Goal: Book appointment/travel/reservation

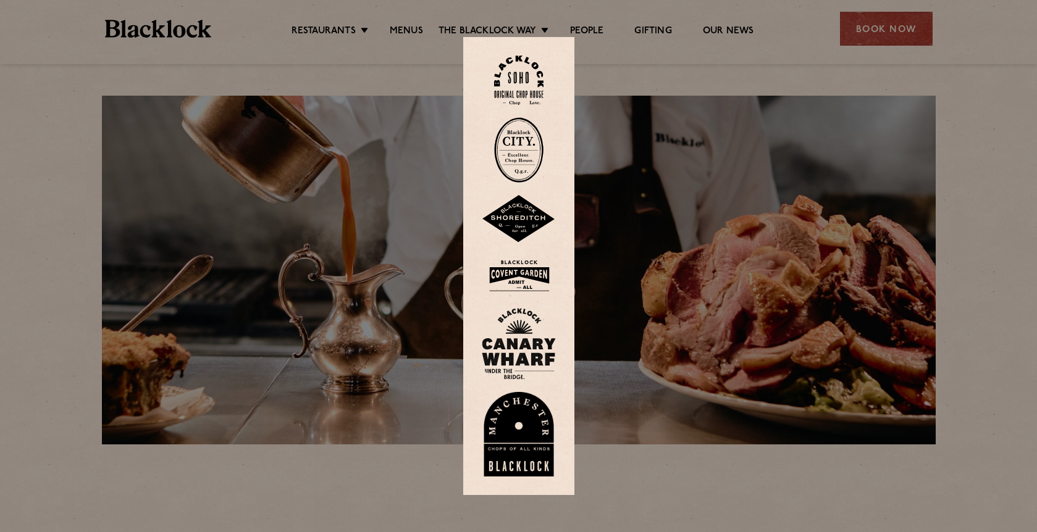
click at [526, 106] on img at bounding box center [518, 81] width 49 height 50
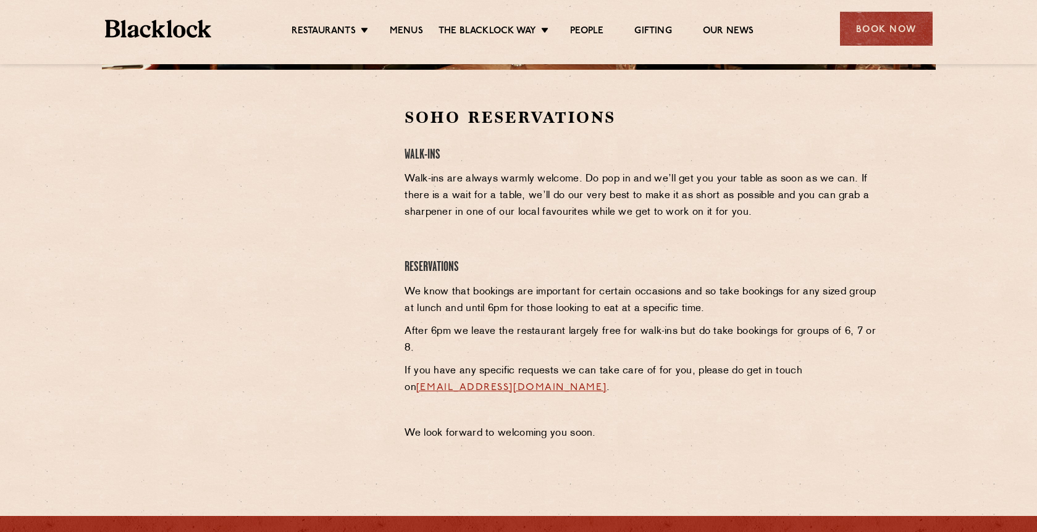
scroll to position [351, 0]
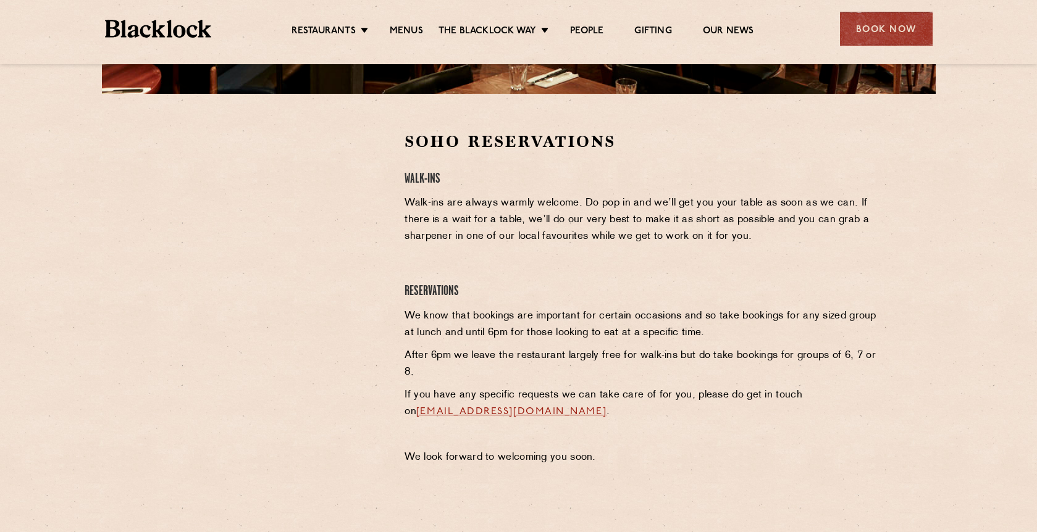
click at [395, 158] on div at bounding box center [272, 302] width 246 height 342
click at [369, 183] on div at bounding box center [272, 224] width 227 height 186
click at [363, 178] on div at bounding box center [272, 224] width 227 height 186
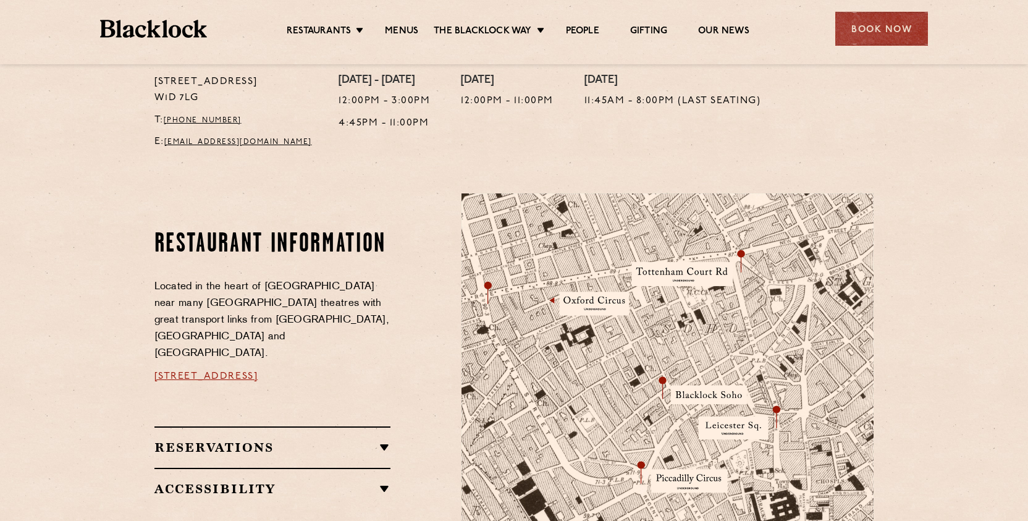
scroll to position [571, 0]
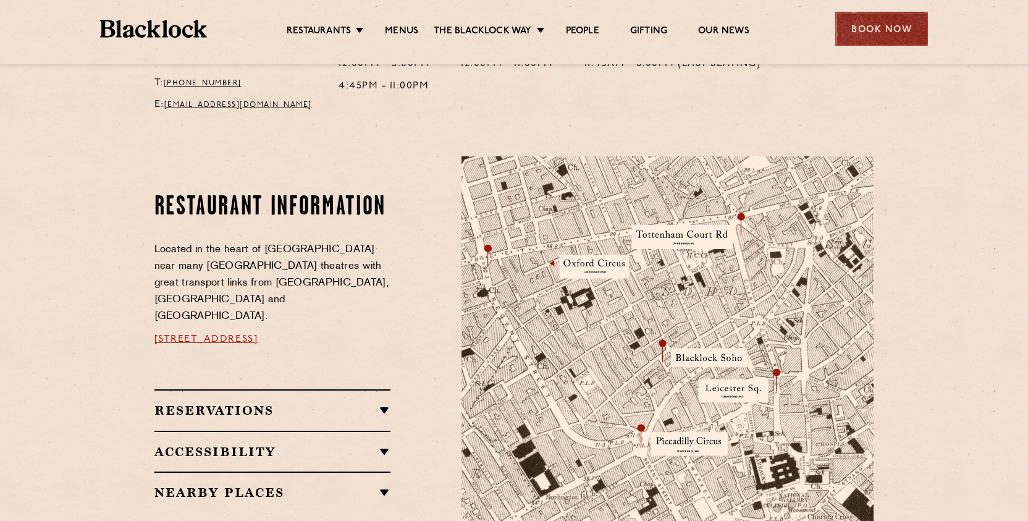
click at [900, 38] on div "Book Now" at bounding box center [881, 29] width 93 height 34
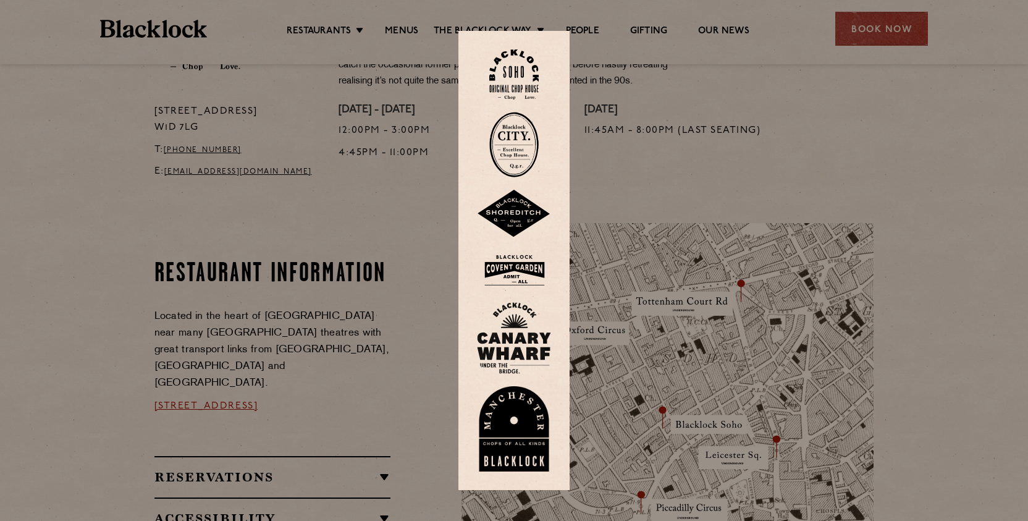
scroll to position [499, 0]
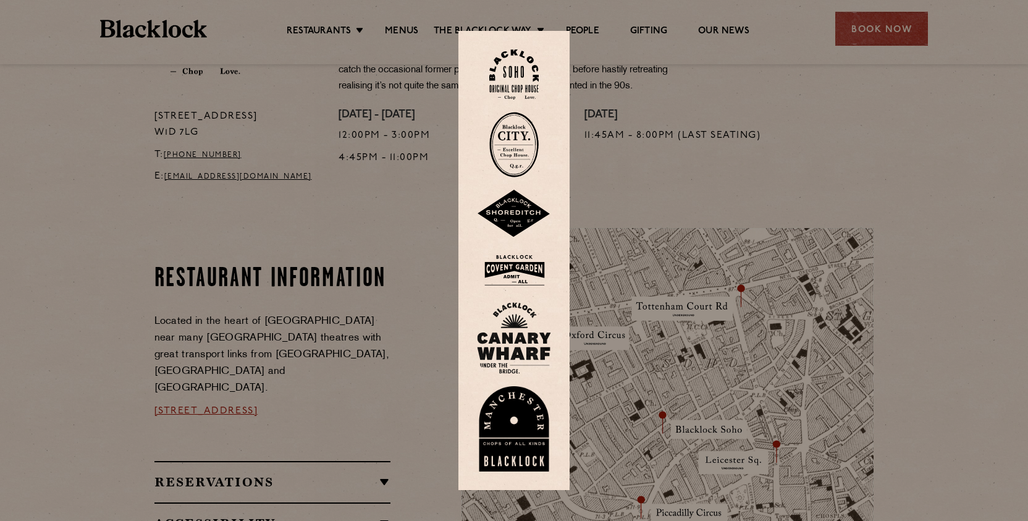
click at [521, 83] on img at bounding box center [513, 74] width 49 height 50
